Goal: Task Accomplishment & Management: Manage account settings

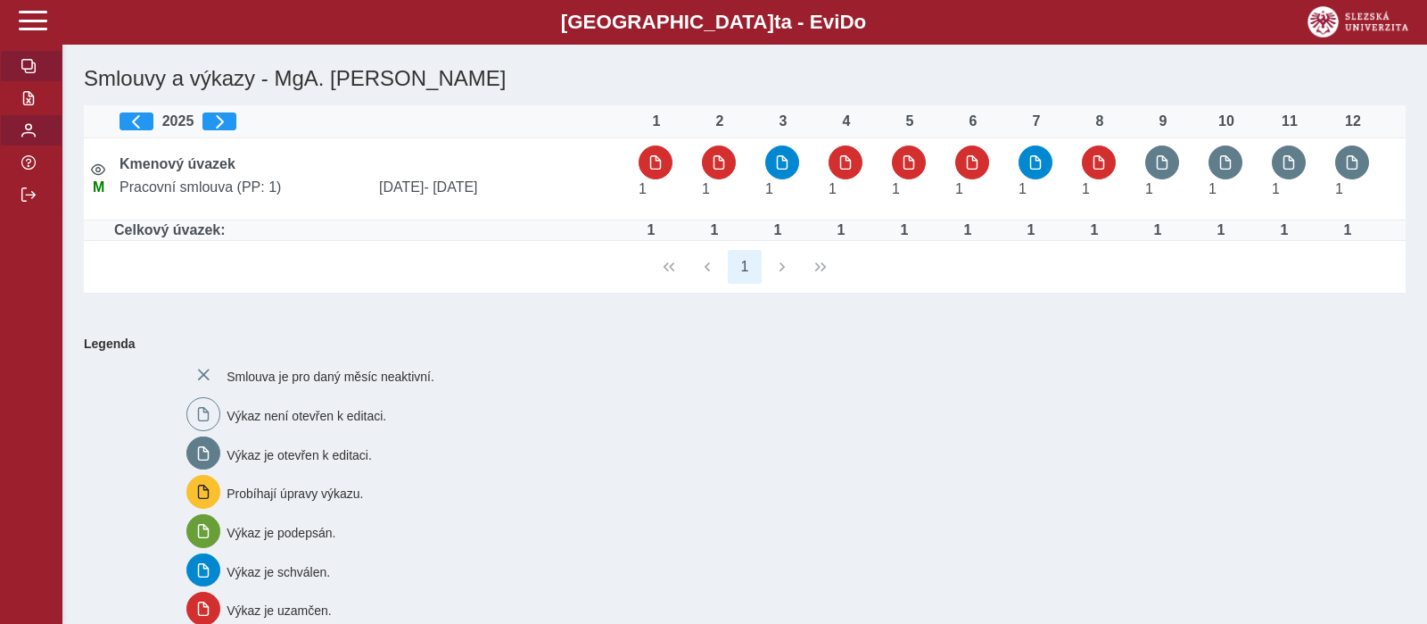
click at [32, 146] on button "button" at bounding box center [31, 130] width 62 height 32
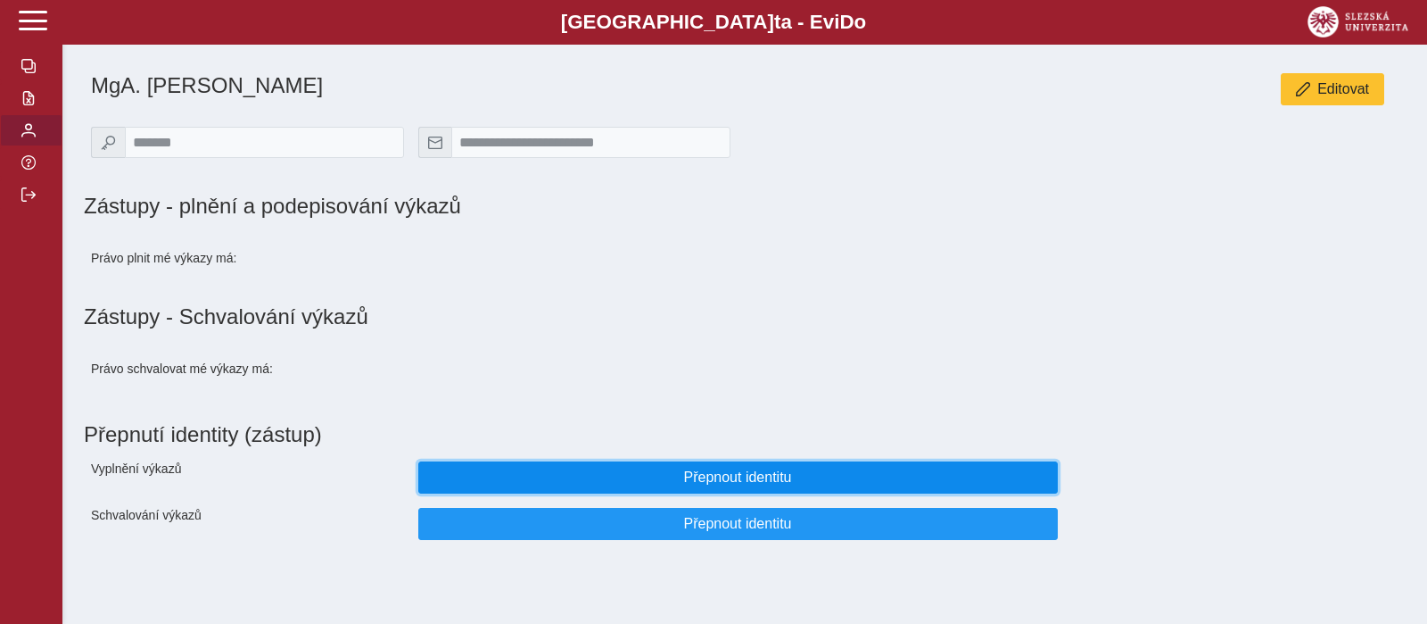
click at [663, 484] on span "Přepnout identitu" at bounding box center [738, 477] width 609 height 16
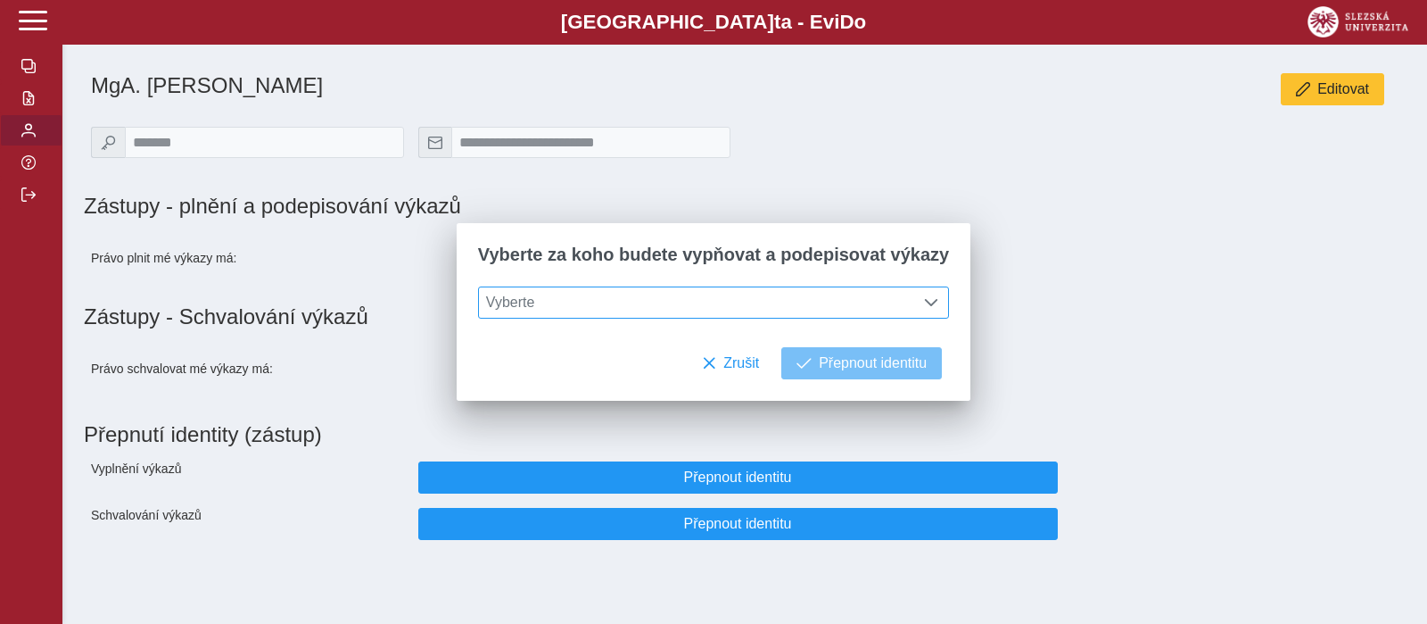
click at [818, 306] on span "Vyberte" at bounding box center [697, 302] width 436 height 30
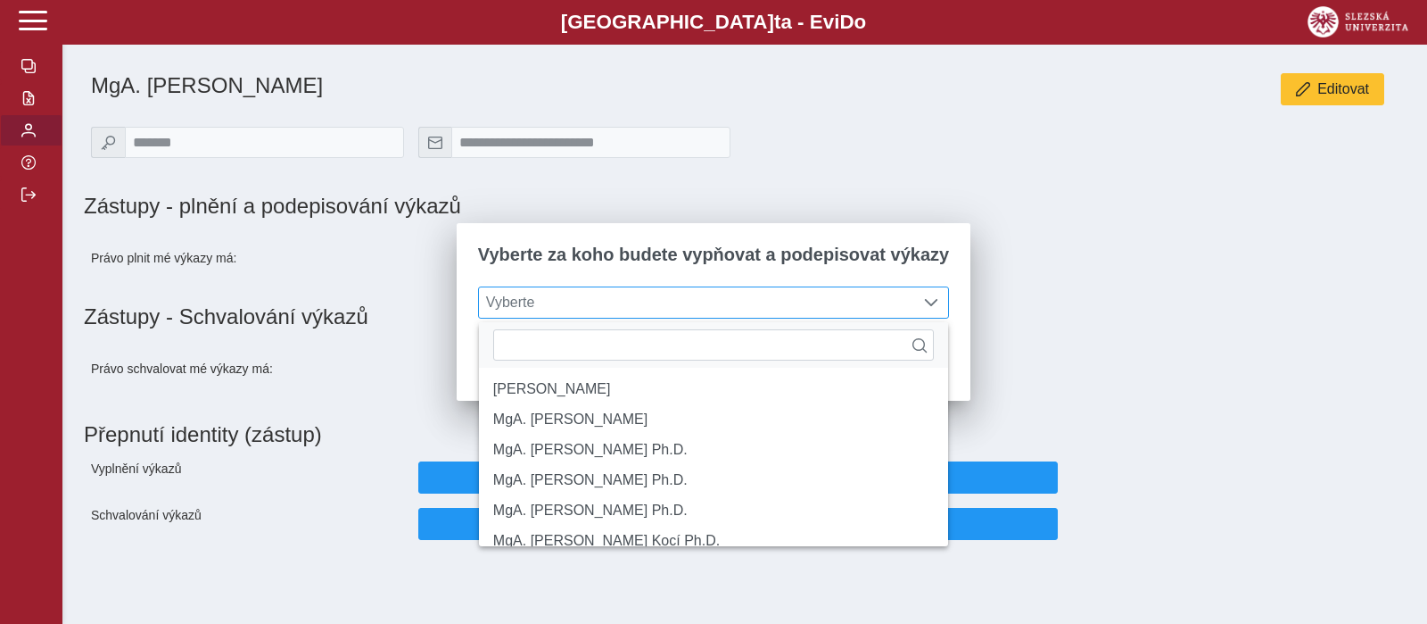
scroll to position [232, 0]
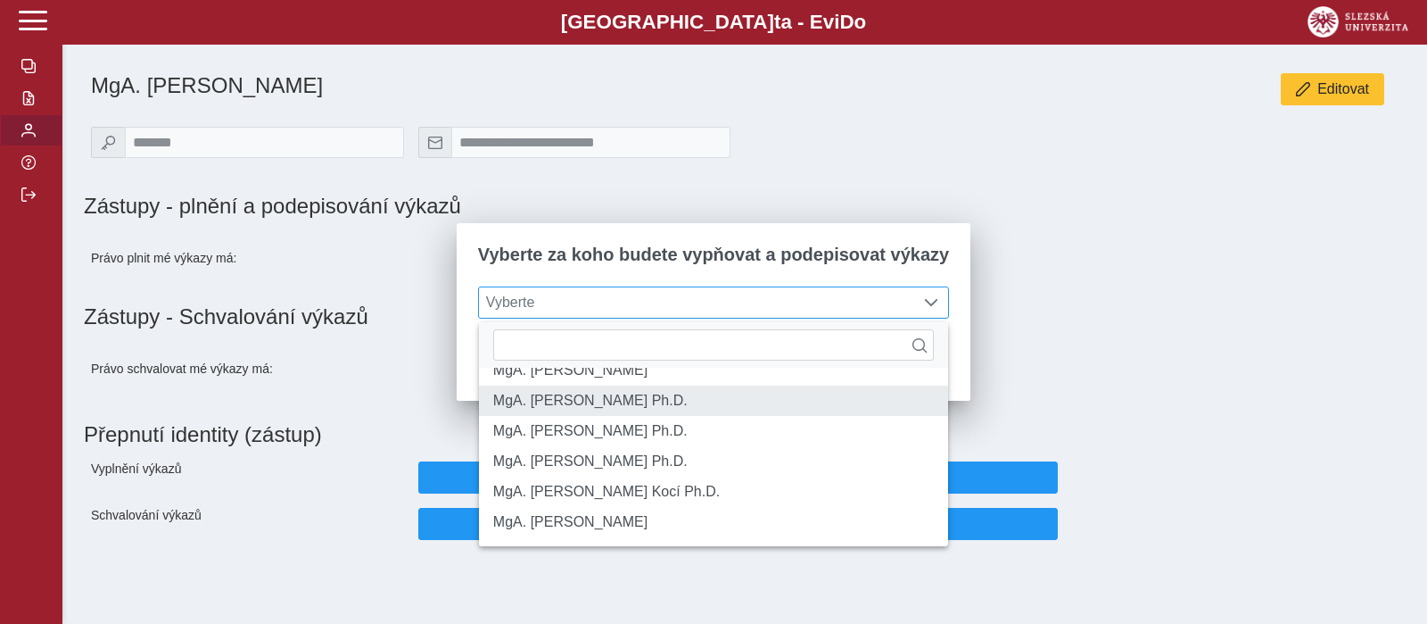
click at [757, 416] on li "MgA. [PERSON_NAME] Ph.D." at bounding box center [713, 400] width 469 height 30
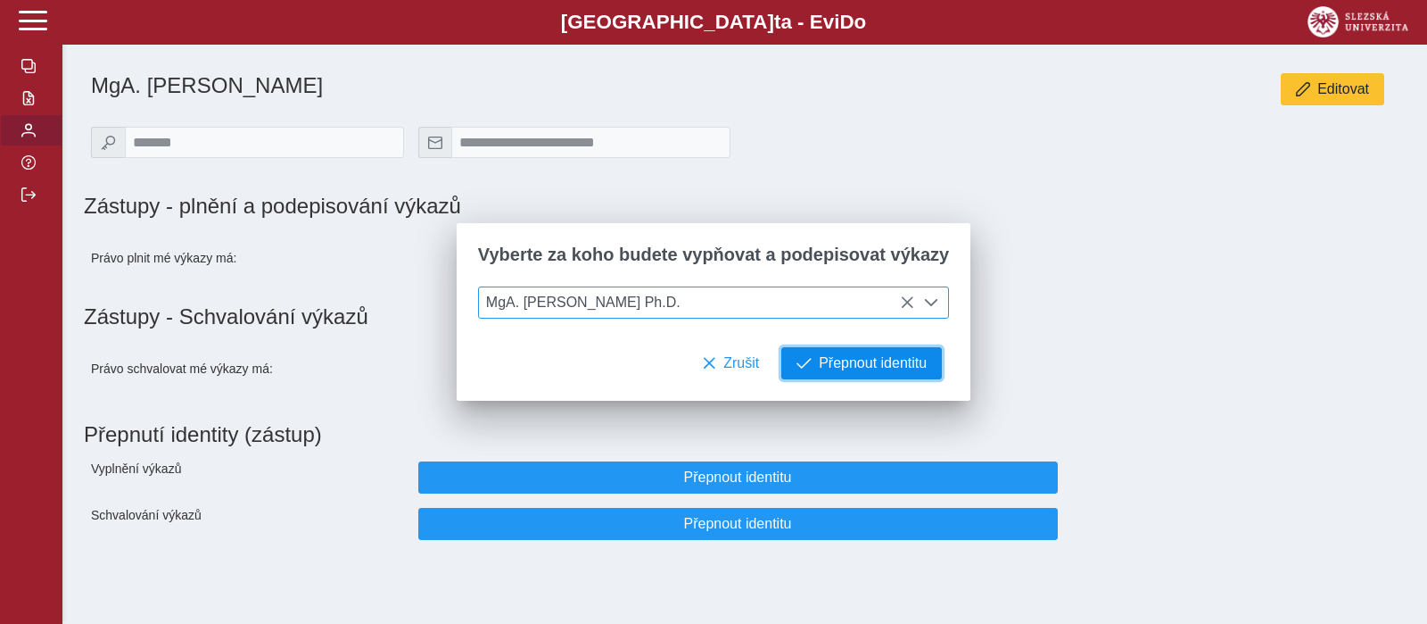
click at [832, 359] on span "Přepnout identitu" at bounding box center [873, 363] width 108 height 16
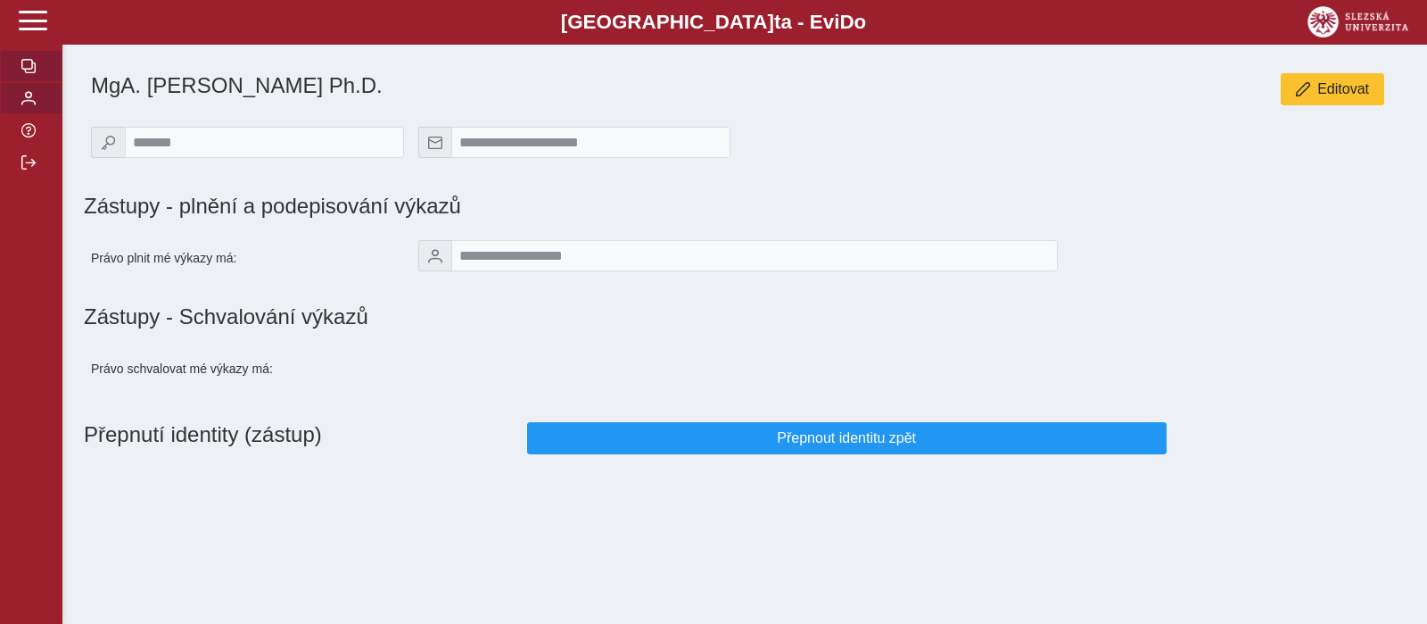
click at [21, 73] on span "button" at bounding box center [28, 66] width 14 height 14
